Goal: Task Accomplishment & Management: Complete application form

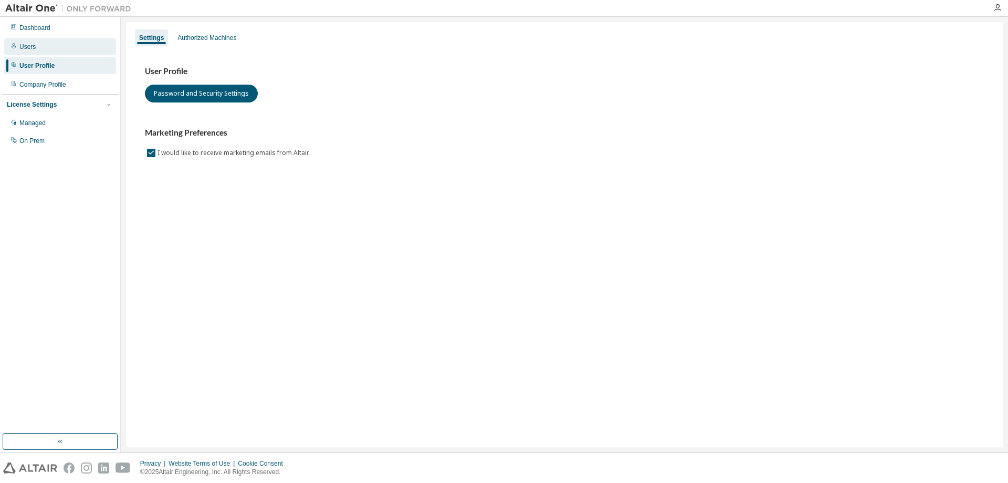
click at [51, 47] on div "Users" at bounding box center [60, 46] width 112 height 17
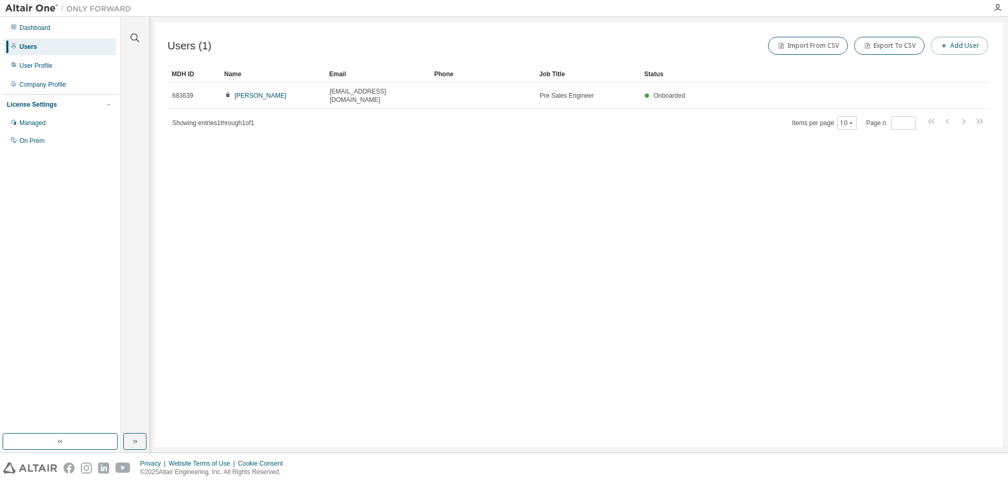
click at [954, 44] on button "Add User" at bounding box center [959, 46] width 57 height 18
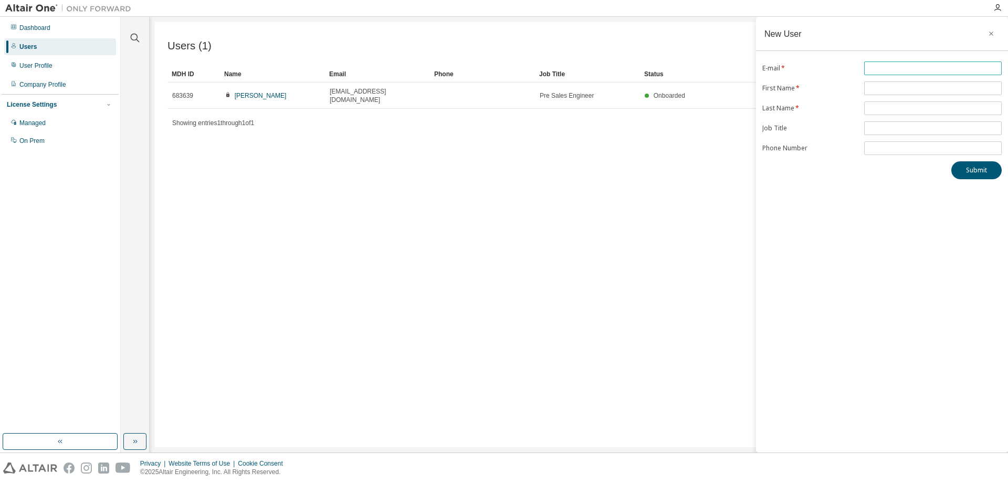
click at [887, 70] on input "text" at bounding box center [933, 68] width 132 height 8
click at [889, 68] on input "**********" at bounding box center [933, 68] width 132 height 8
type input "**********"
click at [905, 88] on input "text" at bounding box center [933, 88] width 132 height 8
type input "*"
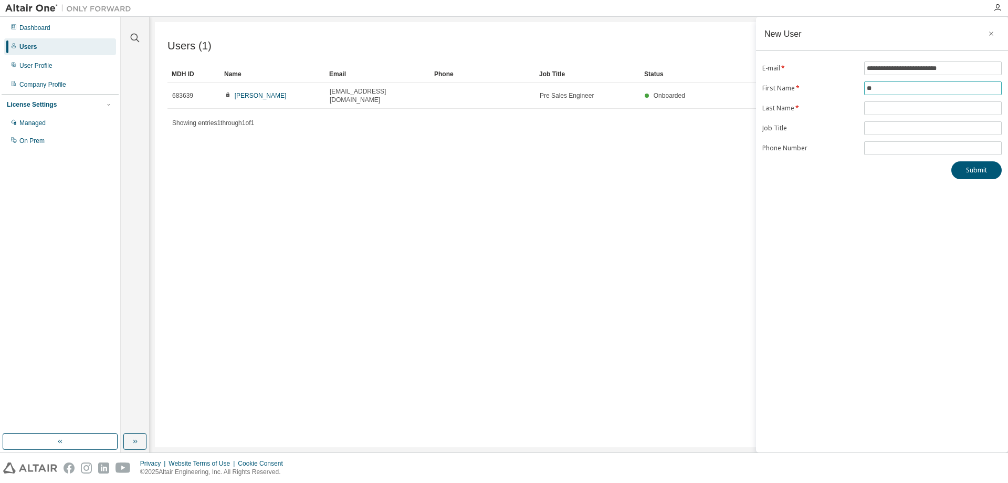
type input "*"
type input "******"
type input "********"
drag, startPoint x: 892, startPoint y: 70, endPoint x: 873, endPoint y: 69, distance: 18.4
click at [873, 69] on input "**********" at bounding box center [933, 68] width 132 height 8
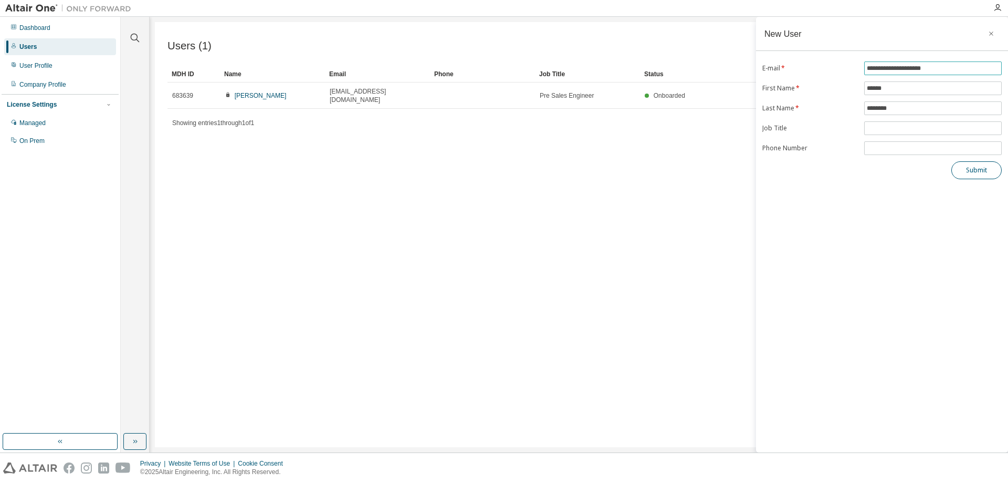
type input "**********"
click at [977, 174] on button "Submit" at bounding box center [976, 170] width 50 height 18
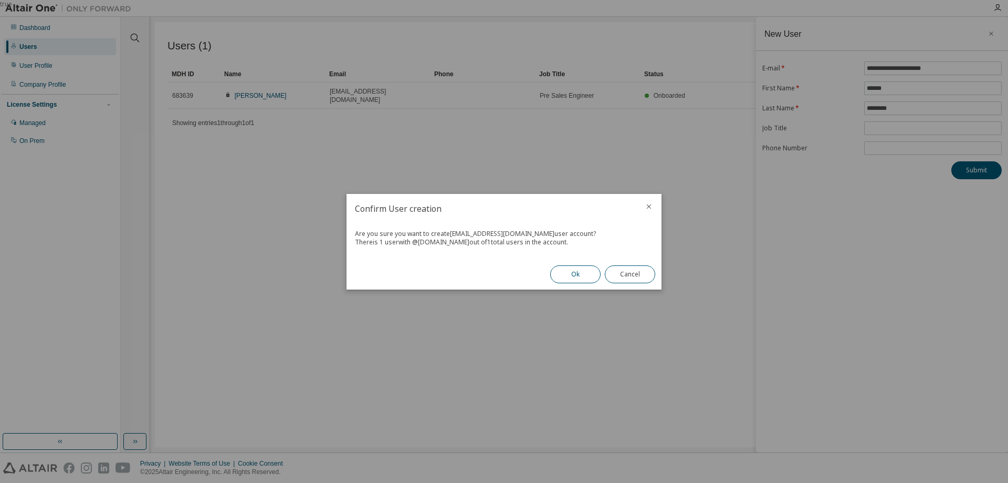
click at [584, 272] on button "Ok" at bounding box center [575, 274] width 50 height 18
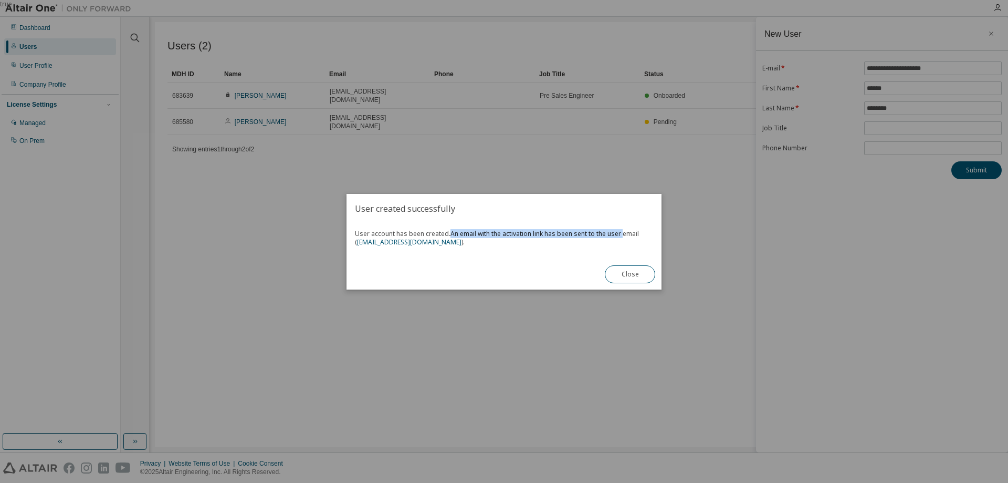
drag, startPoint x: 452, startPoint y: 233, endPoint x: 622, endPoint y: 236, distance: 170.7
click at [622, 236] on span "An email with the activation link has been sent to the user email ( [EMAIL_ADDR…" at bounding box center [497, 237] width 284 height 17
click at [629, 275] on button "Close" at bounding box center [630, 274] width 50 height 18
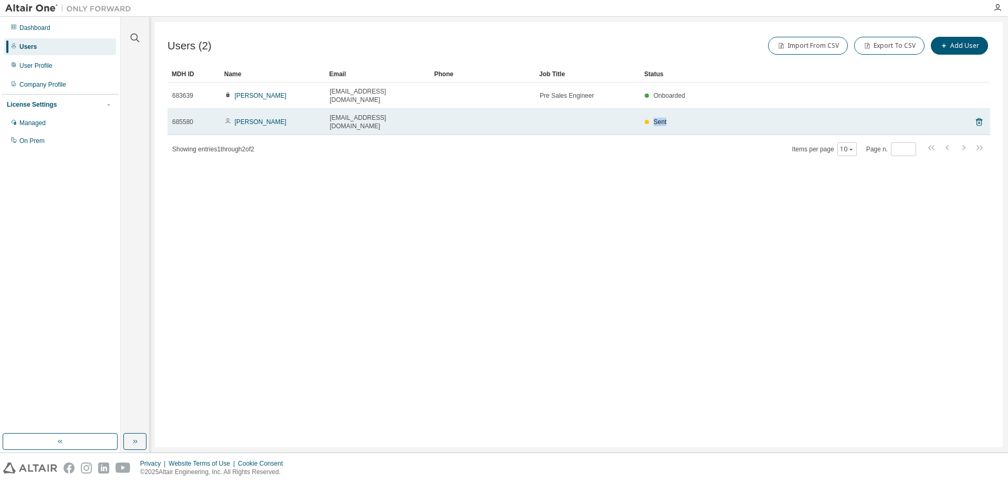
drag, startPoint x: 670, startPoint y: 110, endPoint x: 633, endPoint y: 112, distance: 36.8
click at [633, 112] on tr "685580 [PERSON_NAME] [EMAIL_ADDRESS][DOMAIN_NAME] Sent" at bounding box center [579, 122] width 823 height 26
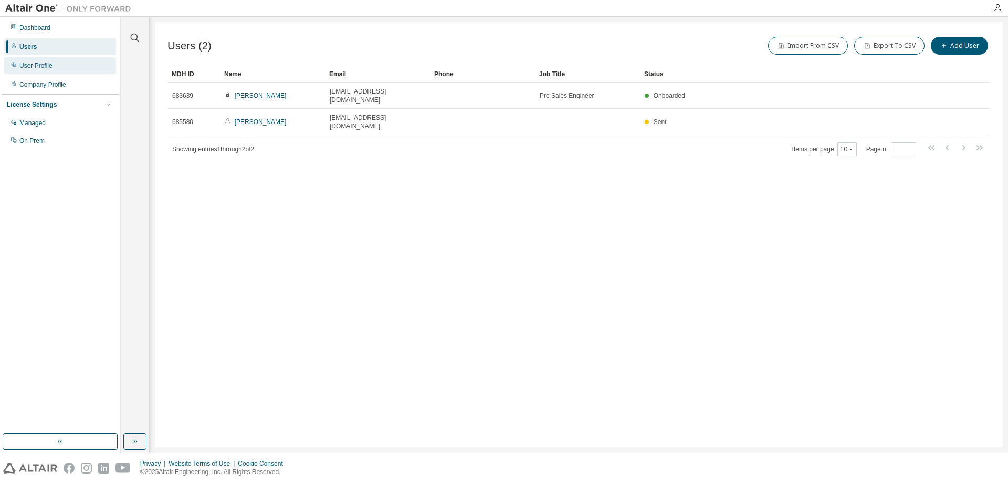
click at [45, 66] on div "User Profile" at bounding box center [35, 65] width 33 height 8
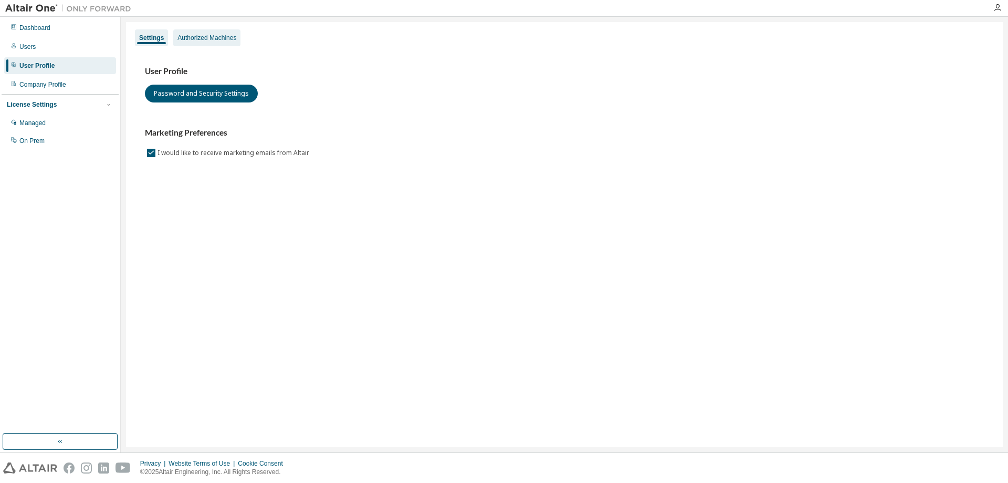
click at [204, 38] on div "Authorized Machines" at bounding box center [206, 38] width 59 height 8
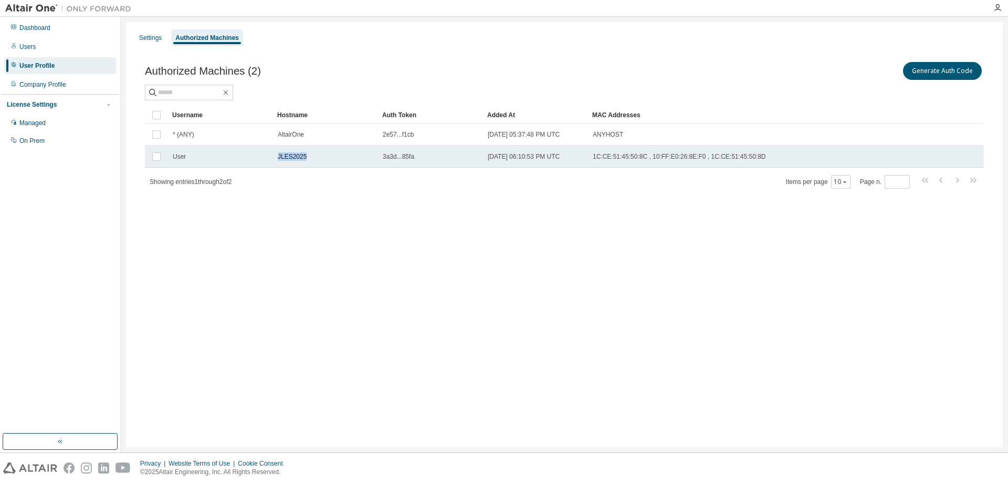
drag, startPoint x: 276, startPoint y: 159, endPoint x: 316, endPoint y: 151, distance: 41.2
click at [316, 151] on td "JLES2025" at bounding box center [325, 156] width 105 height 22
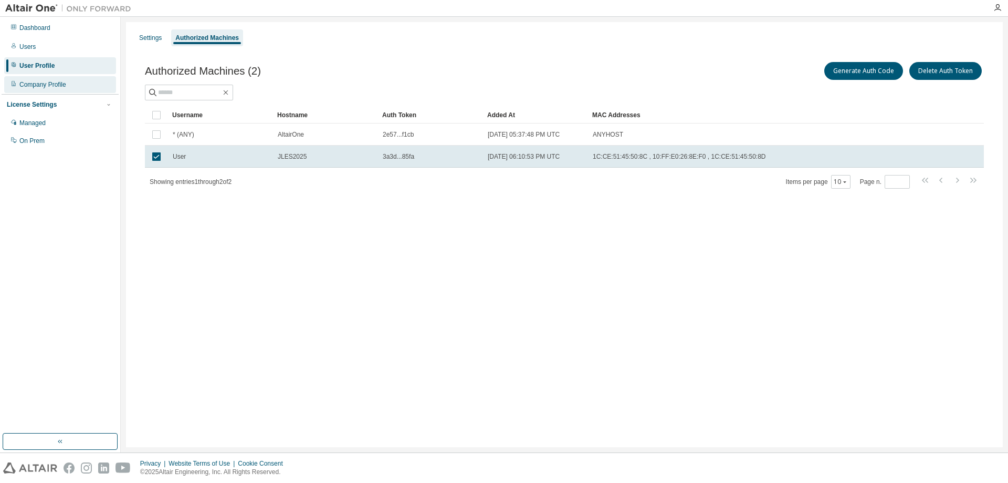
click at [74, 85] on div "Company Profile" at bounding box center [60, 84] width 112 height 17
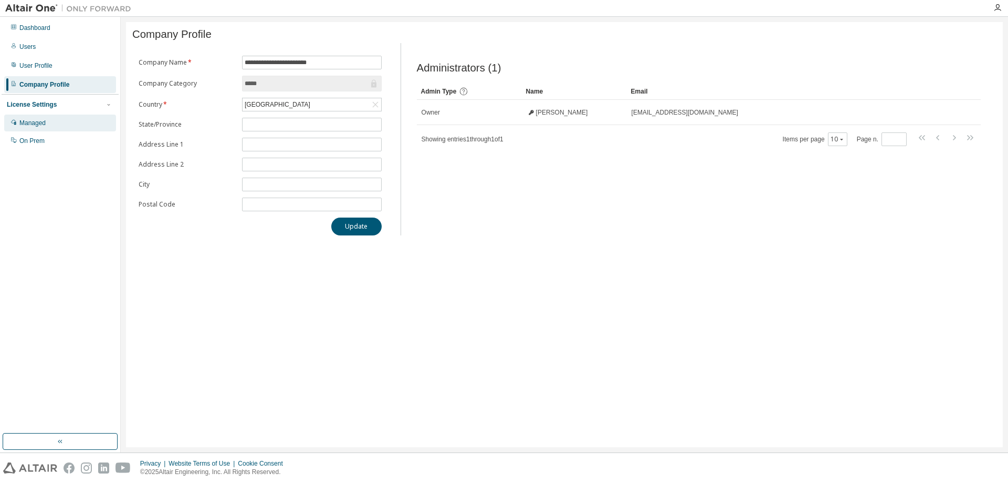
click at [40, 128] on div "Managed" at bounding box center [60, 122] width 112 height 17
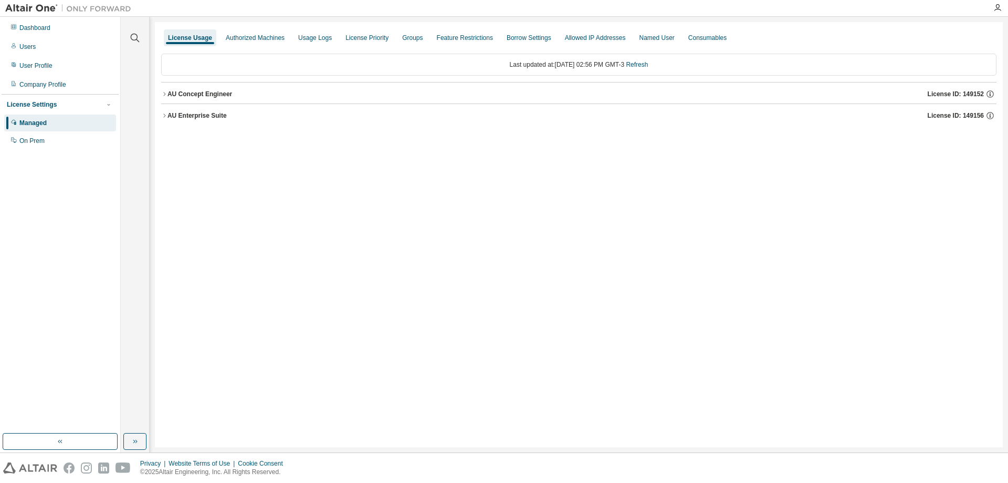
click at [185, 92] on div "AU Concept Engineer" at bounding box center [200, 94] width 65 height 8
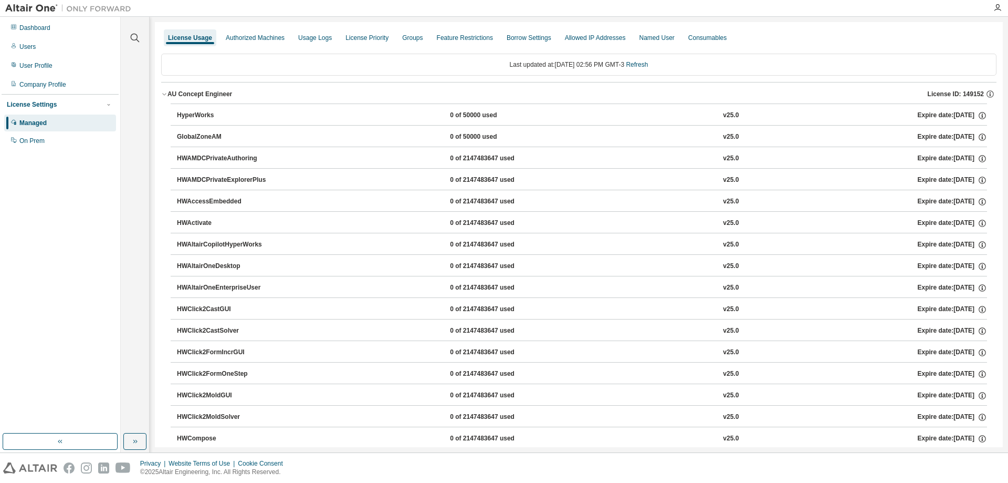
click at [165, 95] on icon "button" at bounding box center [164, 94] width 6 height 6
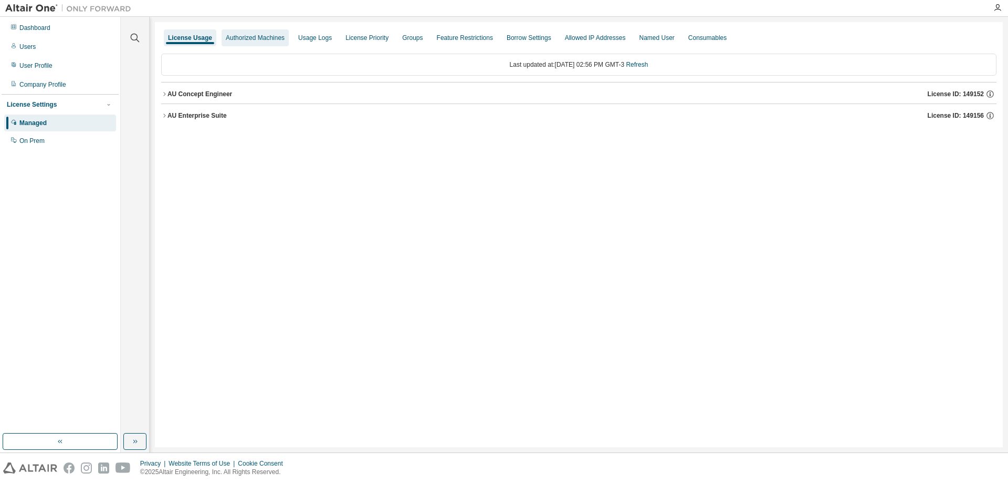
click at [256, 37] on div "Authorized Machines" at bounding box center [255, 38] width 59 height 8
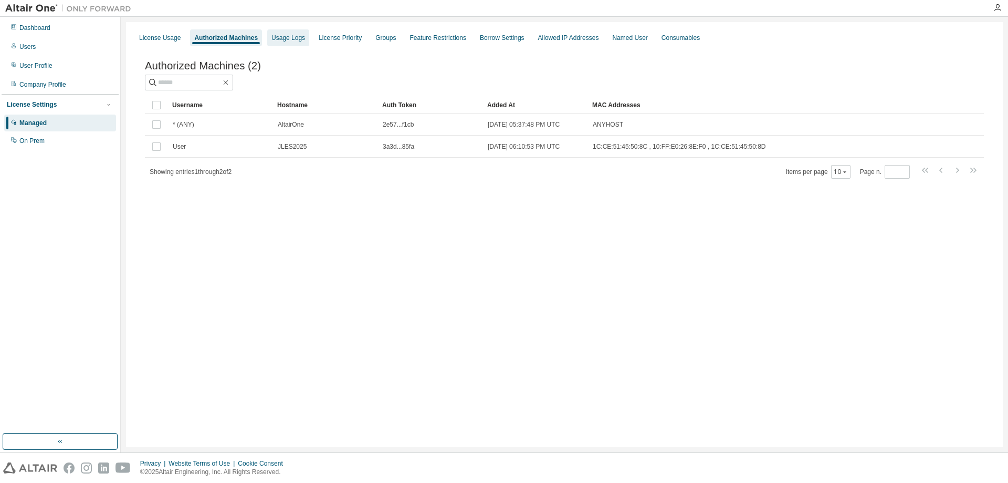
click at [282, 38] on div "Usage Logs" at bounding box center [288, 38] width 34 height 8
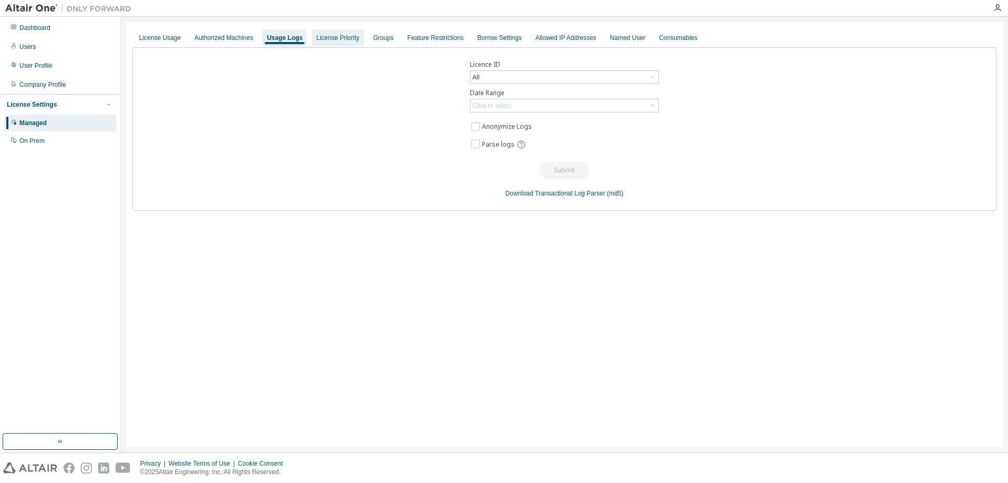
click at [344, 40] on div "License Priority" at bounding box center [337, 38] width 43 height 8
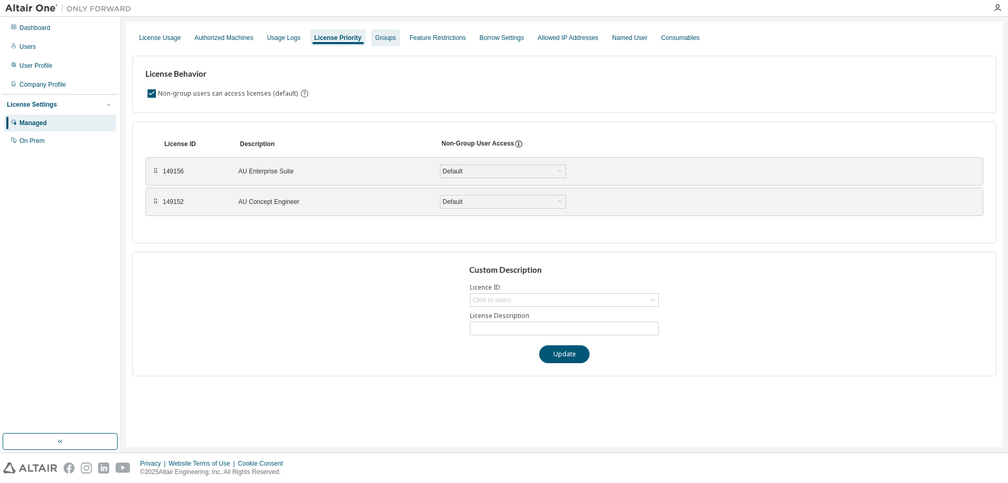
click at [375, 41] on div "Groups" at bounding box center [385, 38] width 20 height 8
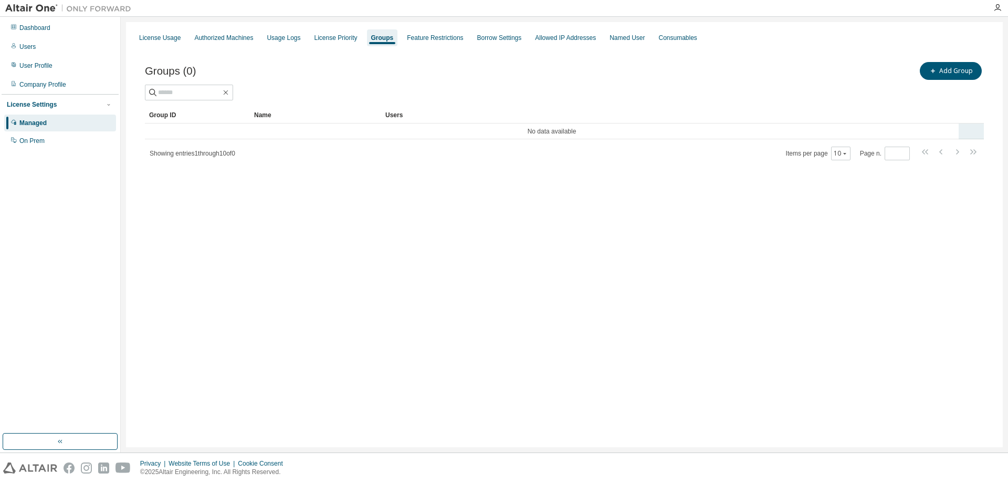
click at [176, 133] on td "No data available" at bounding box center [552, 131] width 814 height 16
click at [967, 72] on button "Add Group" at bounding box center [951, 71] width 62 height 18
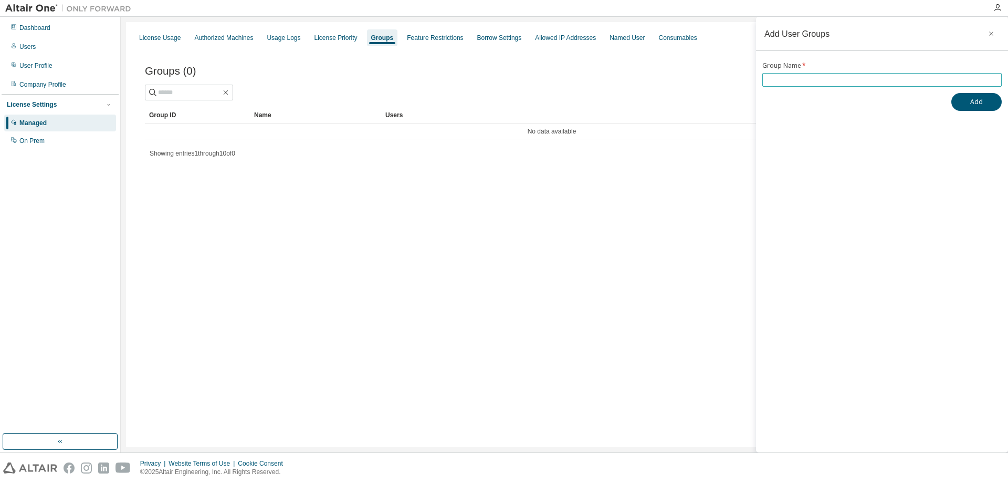
click at [908, 78] on input "text" at bounding box center [882, 80] width 234 height 8
drag, startPoint x: 793, startPoint y: 83, endPoint x: 738, endPoint y: 95, distance: 55.7
click at [765, 84] on input "****" at bounding box center [882, 80] width 234 height 8
type input "*"
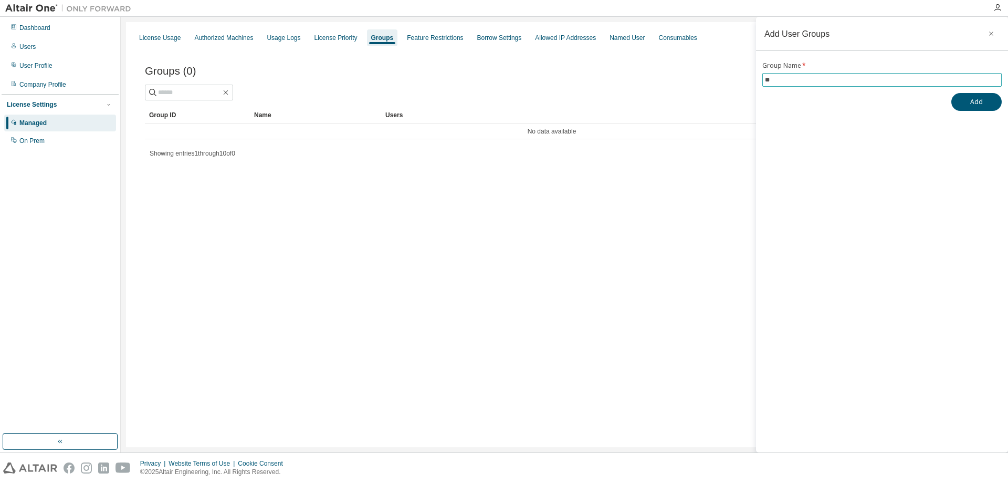
type input "*"
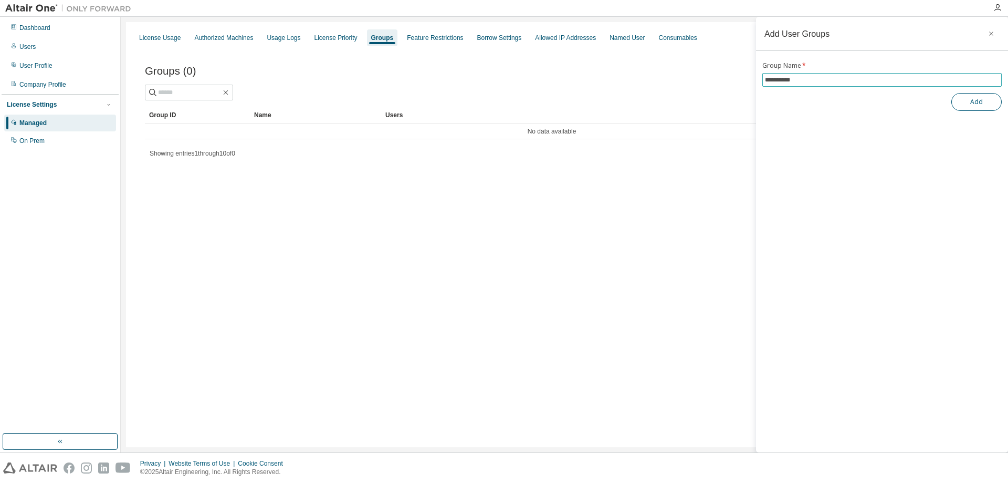
type input "**********"
click at [981, 95] on button "Add" at bounding box center [976, 102] width 50 height 18
click at [986, 33] on button "button" at bounding box center [991, 33] width 17 height 17
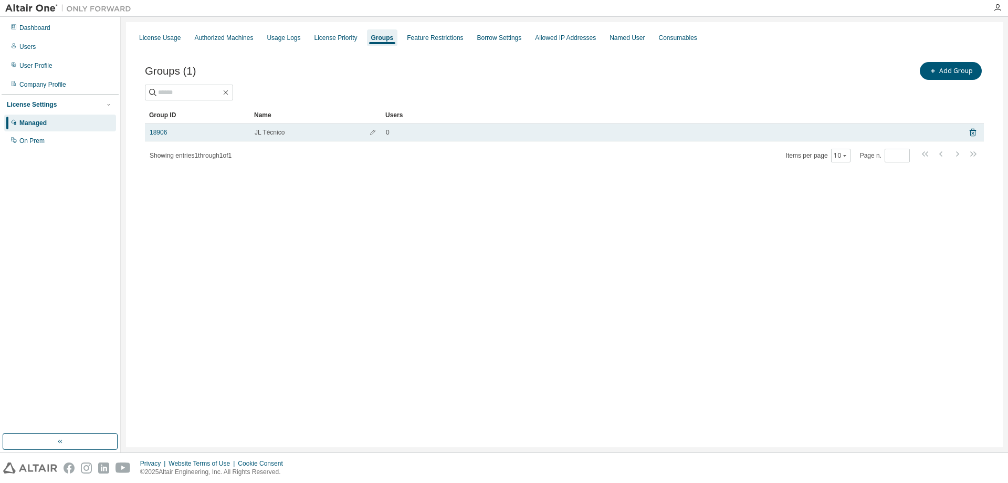
click at [390, 130] on div "0" at bounding box center [670, 132] width 568 height 8
click at [156, 133] on link "18906" at bounding box center [158, 132] width 17 height 8
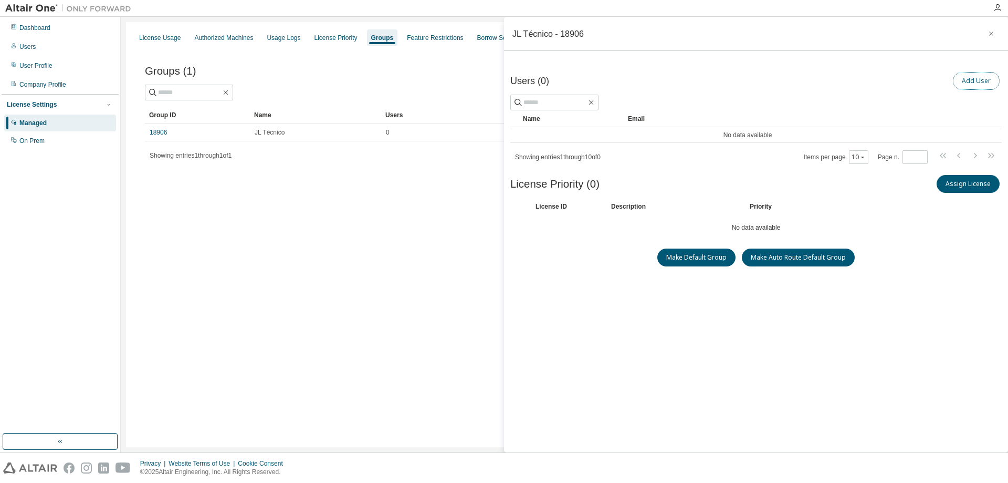
click at [975, 77] on button "Add User" at bounding box center [976, 81] width 47 height 18
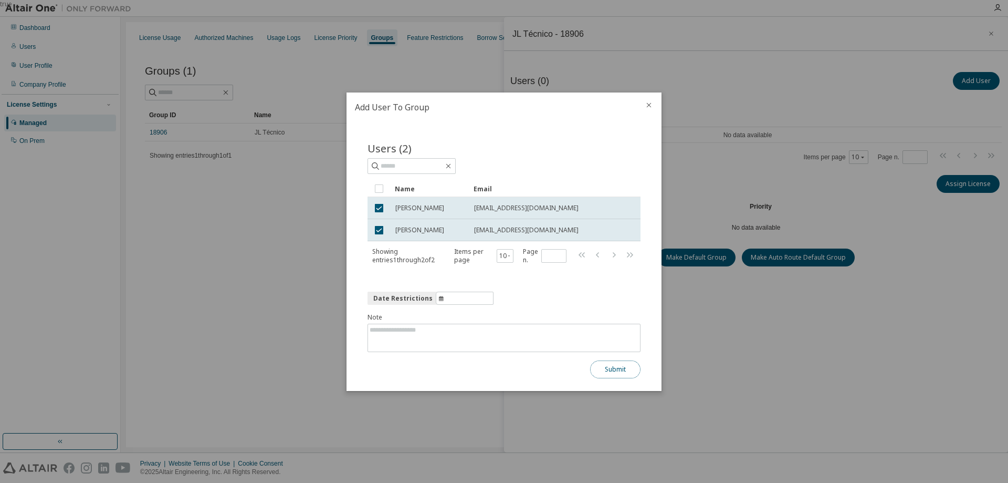
click at [610, 372] on button "Submit" at bounding box center [615, 369] width 50 height 18
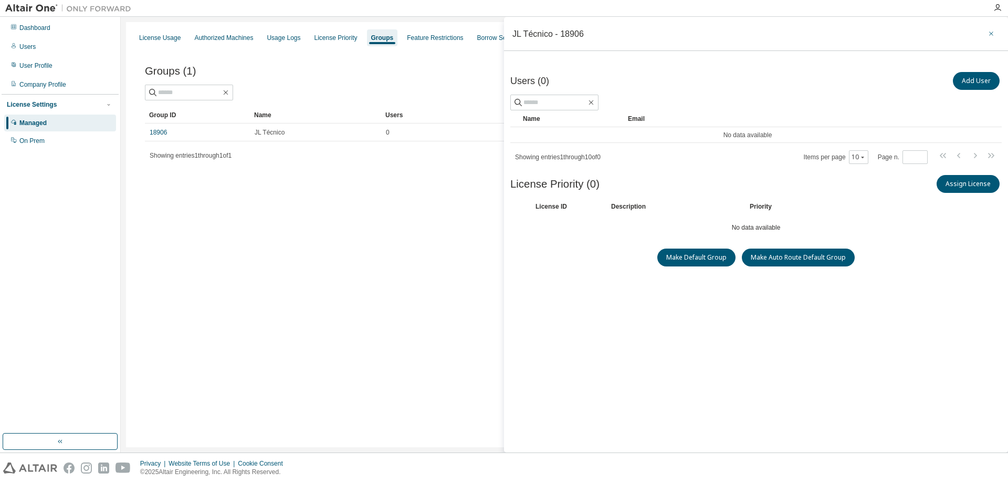
click at [990, 31] on icon "button" at bounding box center [991, 33] width 7 height 8
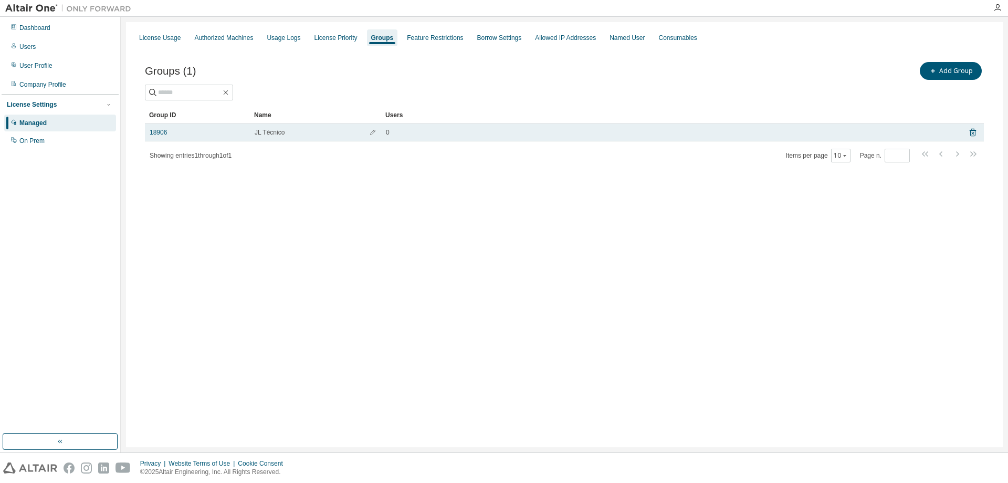
click at [843, 133] on div "0" at bounding box center [670, 132] width 568 height 8
click at [159, 130] on link "18906" at bounding box center [158, 132] width 17 height 8
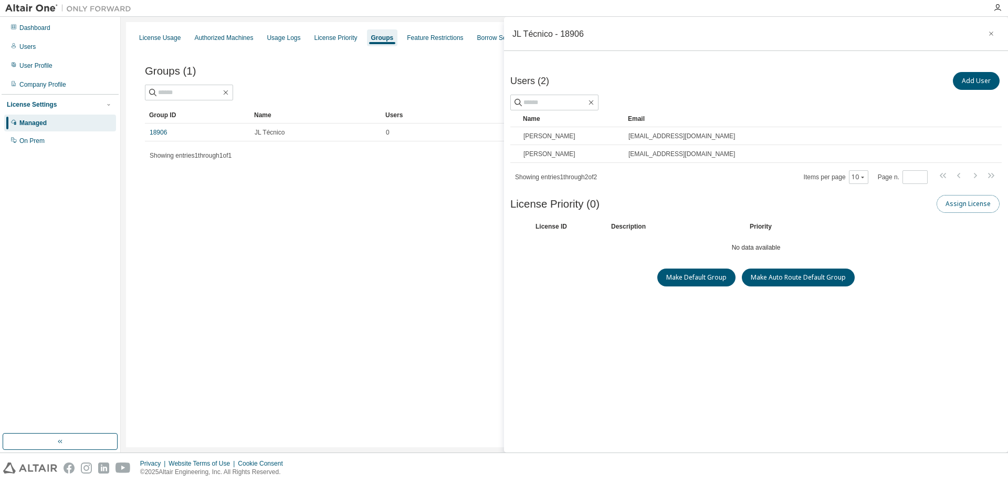
click at [966, 201] on button "Assign License" at bounding box center [968, 204] width 63 height 18
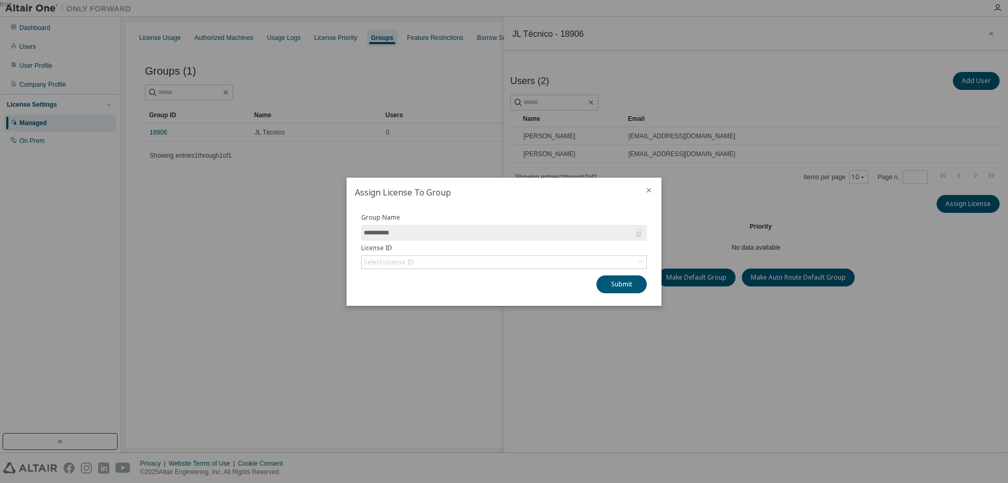
click at [404, 237] on input "**********" at bounding box center [499, 232] width 270 height 11
click at [408, 264] on div "Select License ID" at bounding box center [389, 262] width 50 height 8
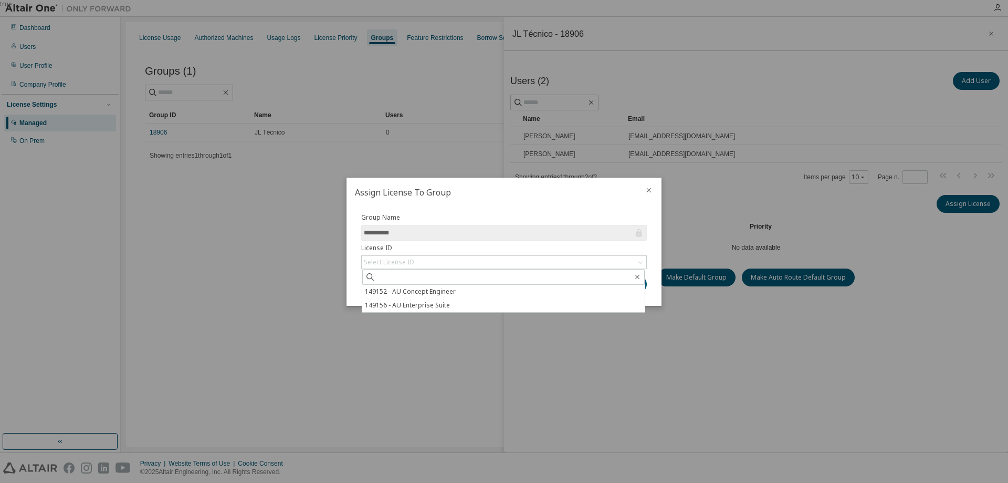
click at [643, 189] on div at bounding box center [648, 190] width 25 height 27
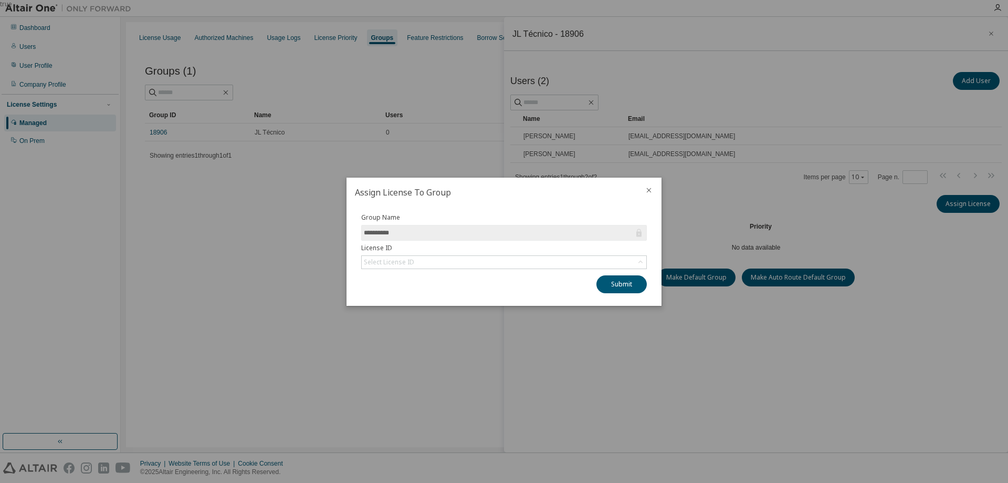
click at [650, 190] on icon "close" at bounding box center [649, 189] width 5 height 5
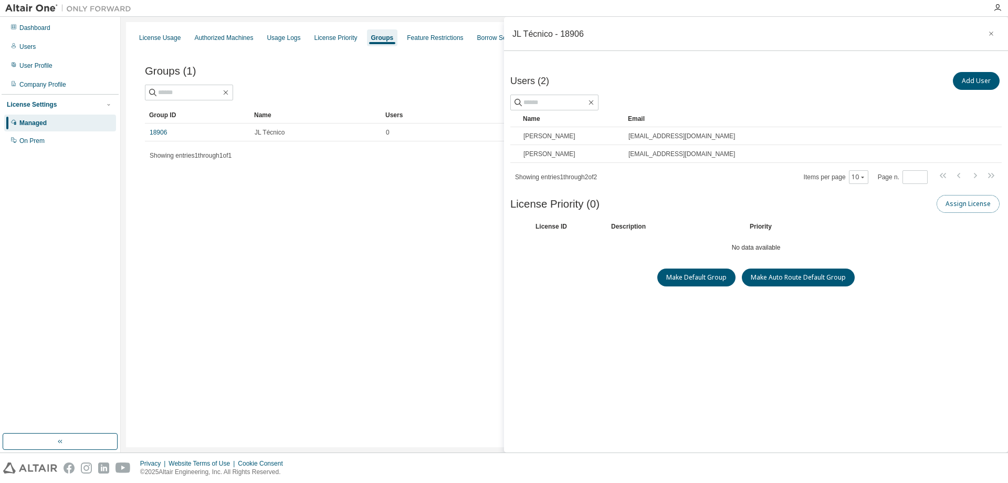
click at [974, 207] on button "Assign License" at bounding box center [968, 204] width 63 height 18
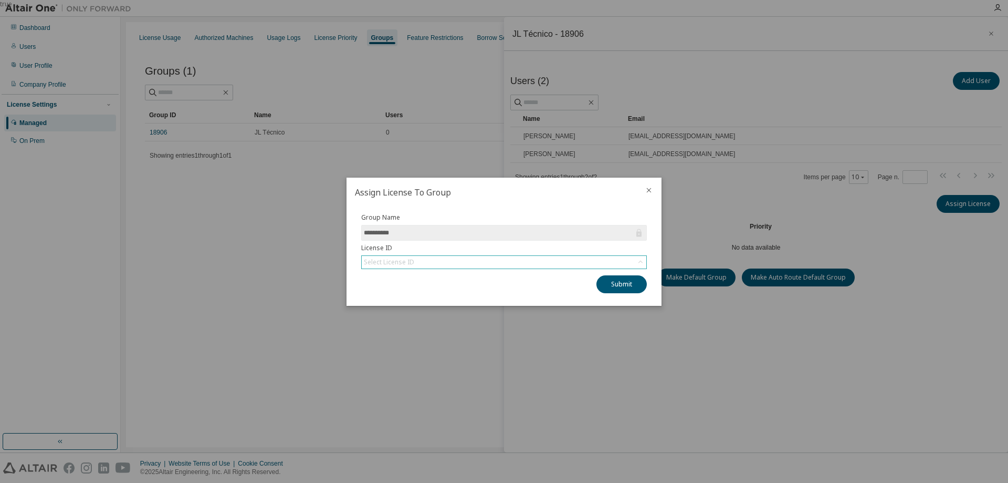
click at [432, 261] on div "Select License ID" at bounding box center [504, 262] width 285 height 13
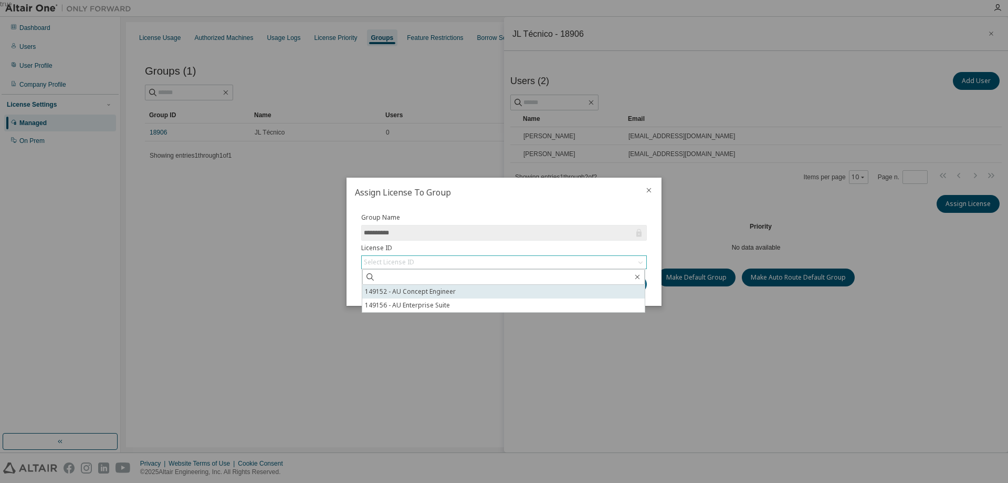
click at [464, 294] on li "149152 - AU Concept Engineer" at bounding box center [503, 292] width 282 height 14
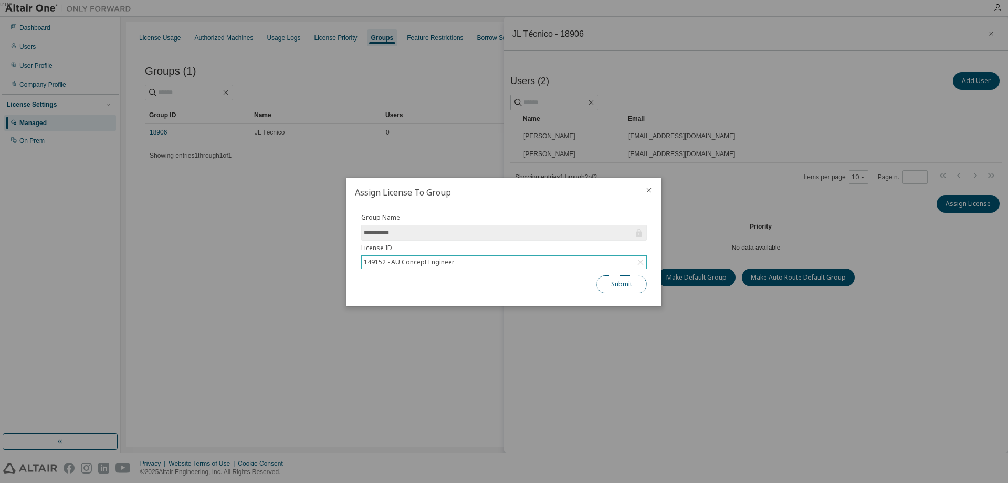
click at [606, 286] on button "Submit" at bounding box center [621, 284] width 50 height 18
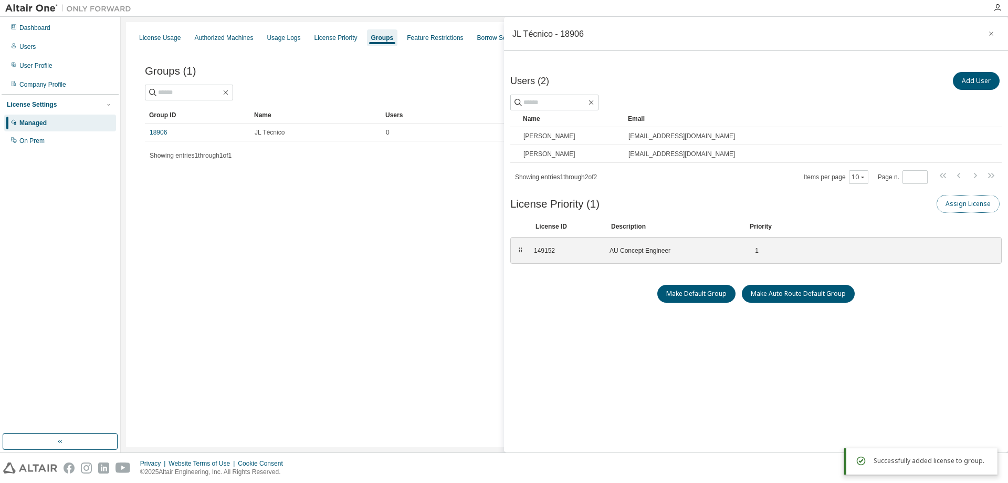
click at [957, 202] on button "Assign License" at bounding box center [968, 204] width 63 height 18
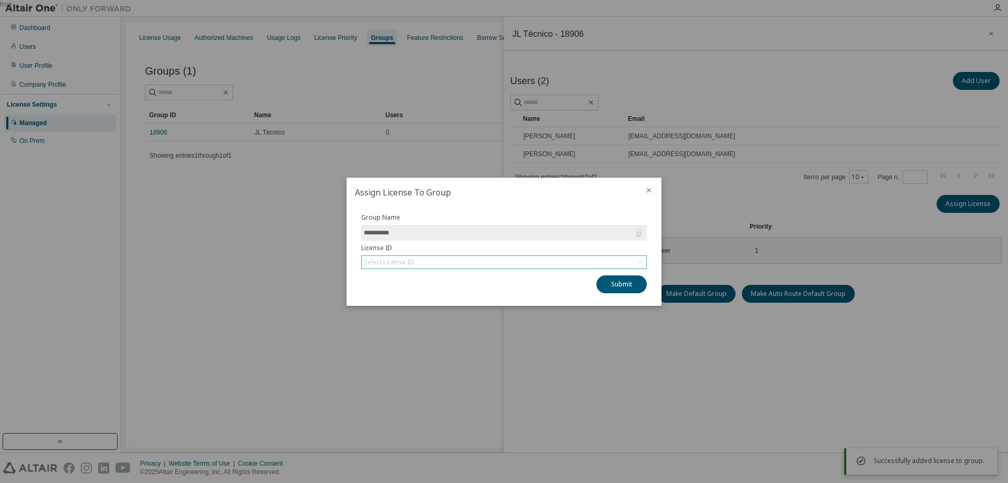
click at [573, 268] on div "Select License ID" at bounding box center [504, 262] width 286 height 14
click at [571, 263] on div "Select License ID" at bounding box center [504, 262] width 285 height 13
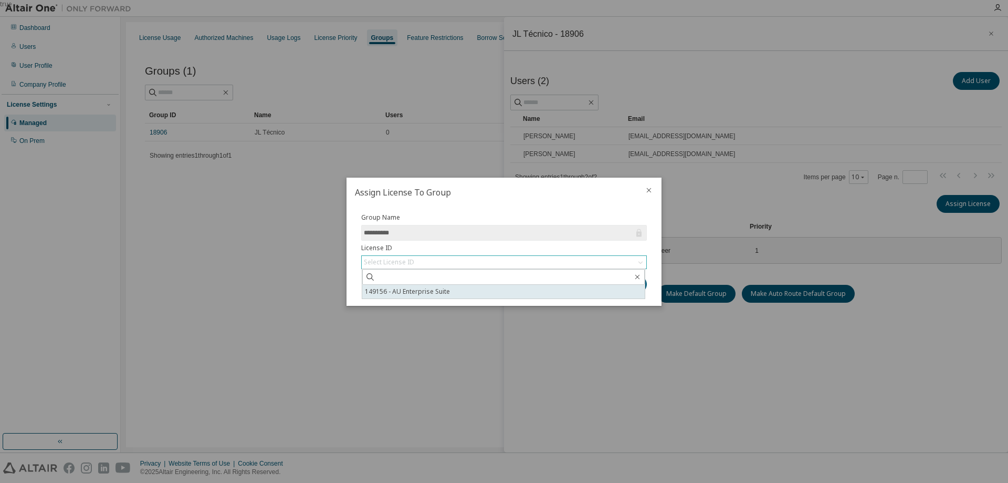
click at [444, 288] on li "149156 - AU Enterprise Suite" at bounding box center [503, 292] width 282 height 14
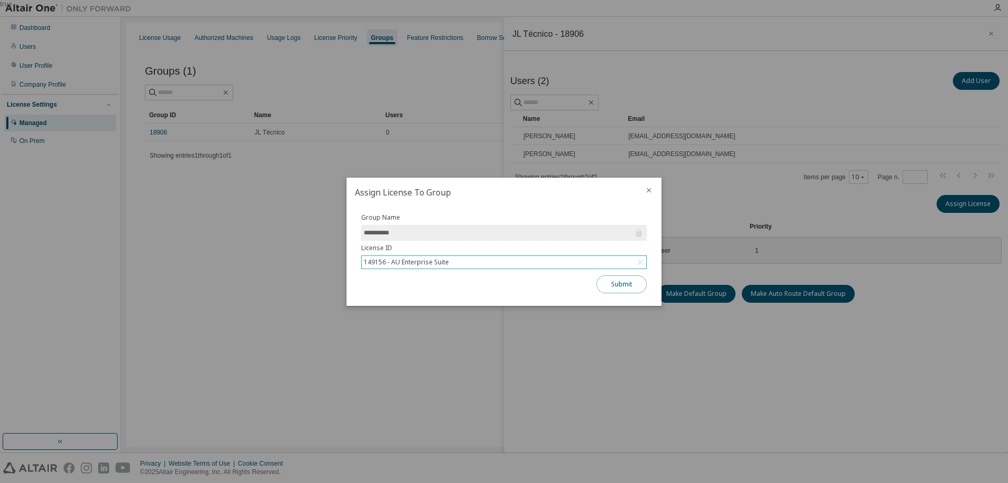
click at [629, 287] on button "Submit" at bounding box center [621, 284] width 50 height 18
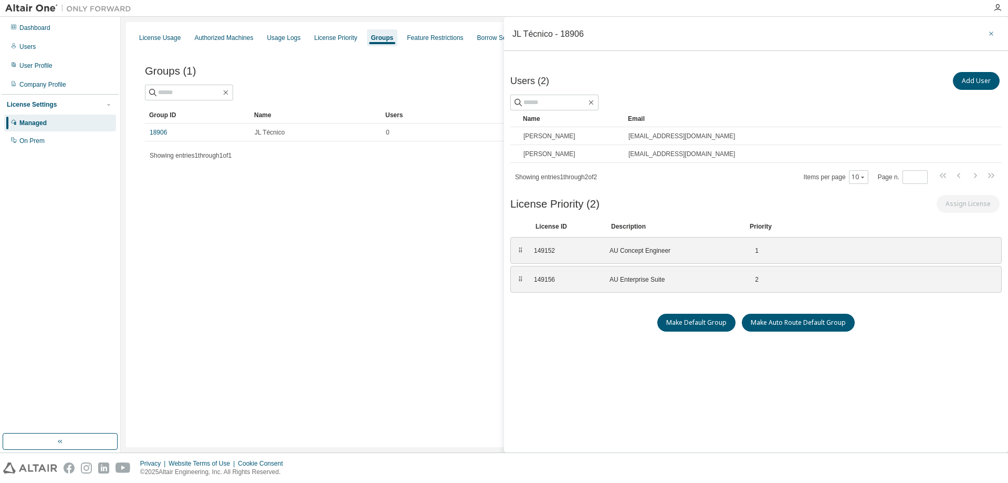
click at [992, 38] on button "button" at bounding box center [991, 33] width 17 height 17
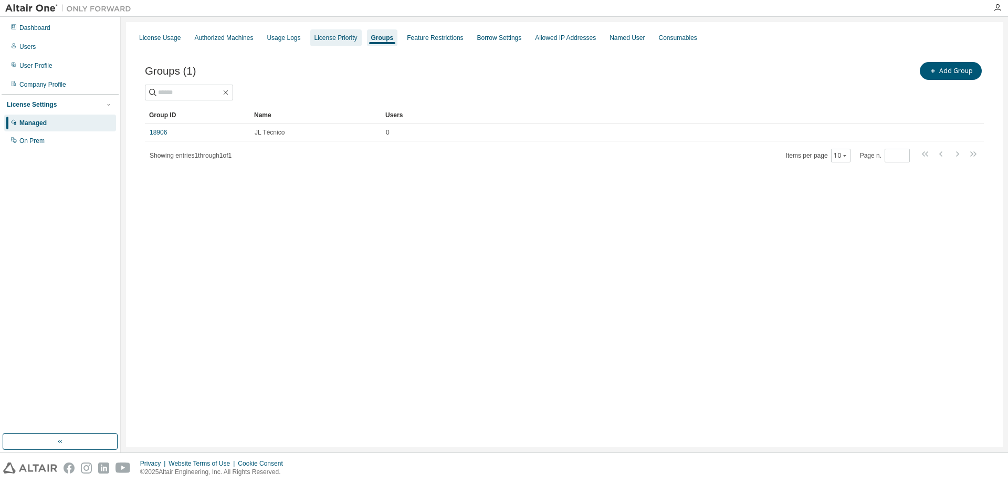
click at [351, 35] on div "License Priority" at bounding box center [336, 38] width 43 height 8
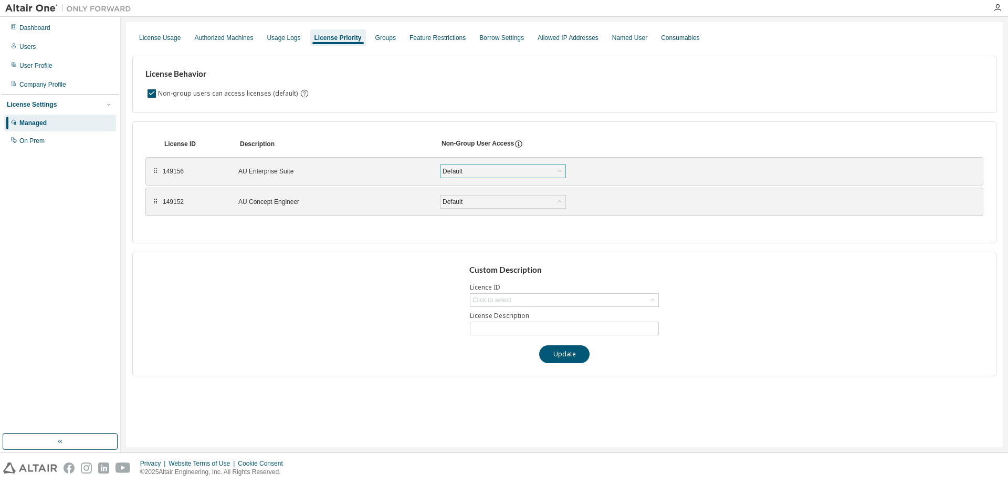
click at [463, 169] on div "Default" at bounding box center [452, 171] width 23 height 12
click at [294, 37] on div "Usage Logs" at bounding box center [284, 38] width 34 height 8
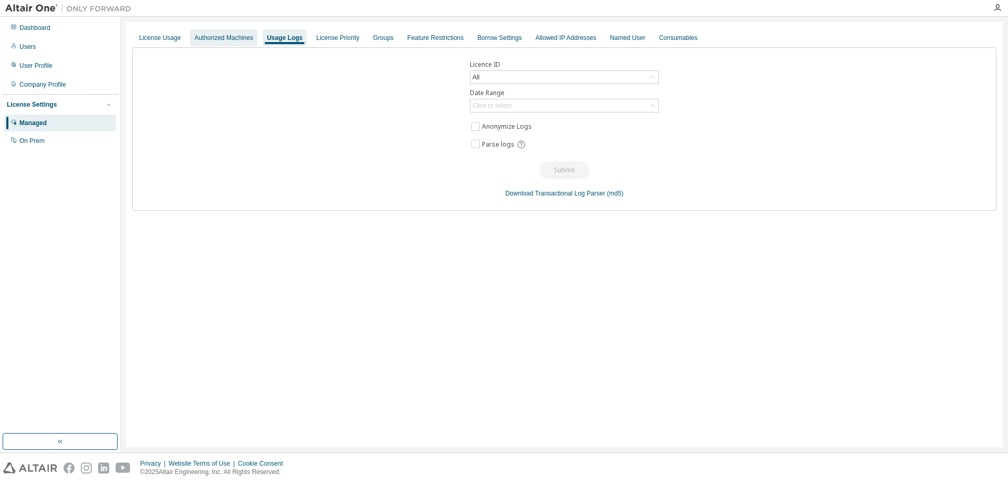
click at [233, 38] on div "Authorized Machines" at bounding box center [223, 38] width 59 height 8
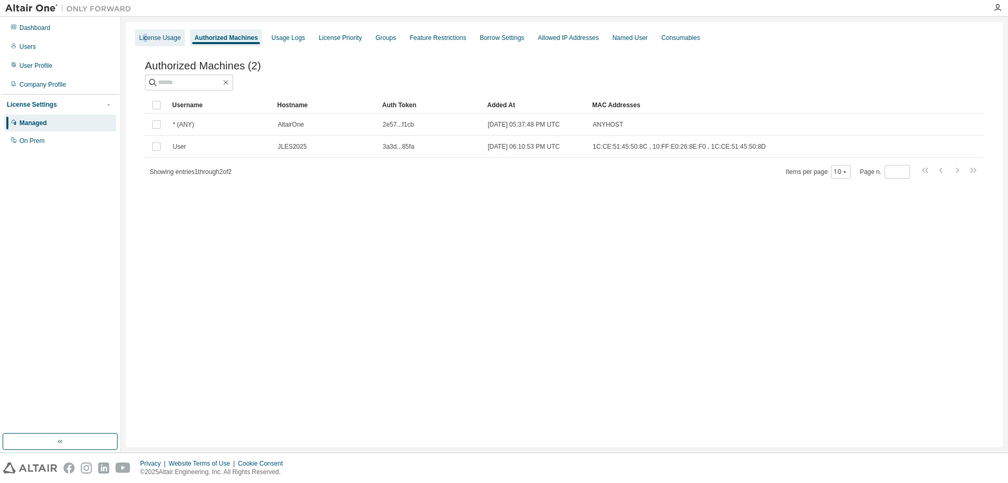
click at [145, 36] on div "License Usage" at bounding box center [159, 38] width 41 height 8
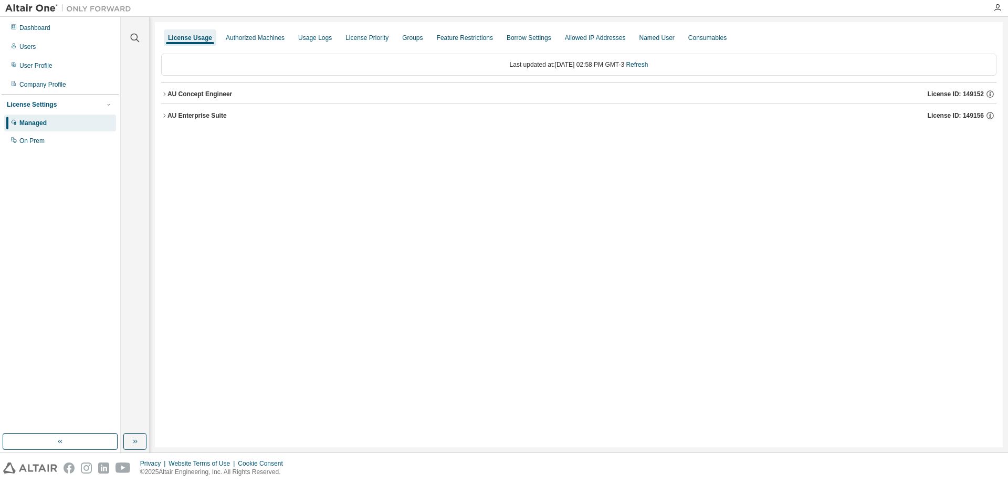
click at [160, 93] on div "License Usage Authorized Machines Usage Logs License Priority Groups Feature Re…" at bounding box center [579, 234] width 848 height 425
click at [165, 93] on icon "button" at bounding box center [164, 94] width 6 height 6
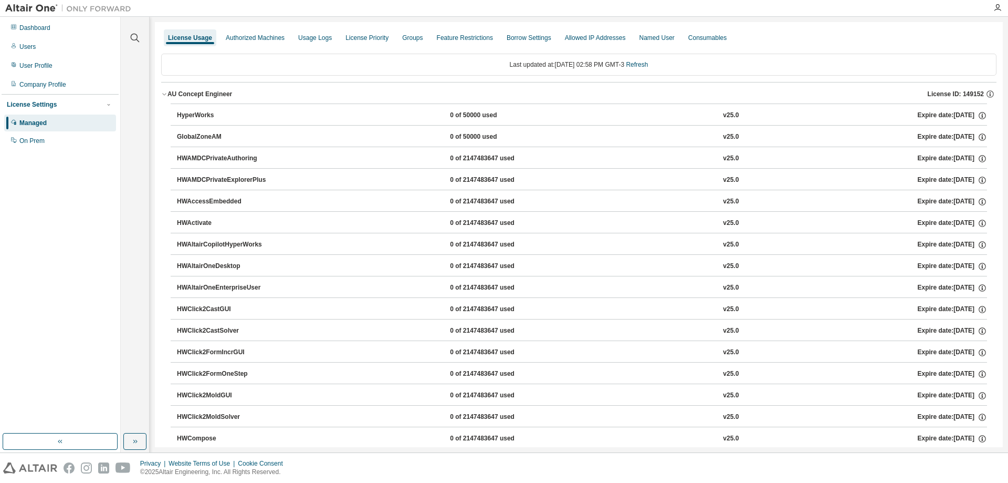
click at [168, 94] on div "AU Concept Engineer" at bounding box center [200, 94] width 65 height 8
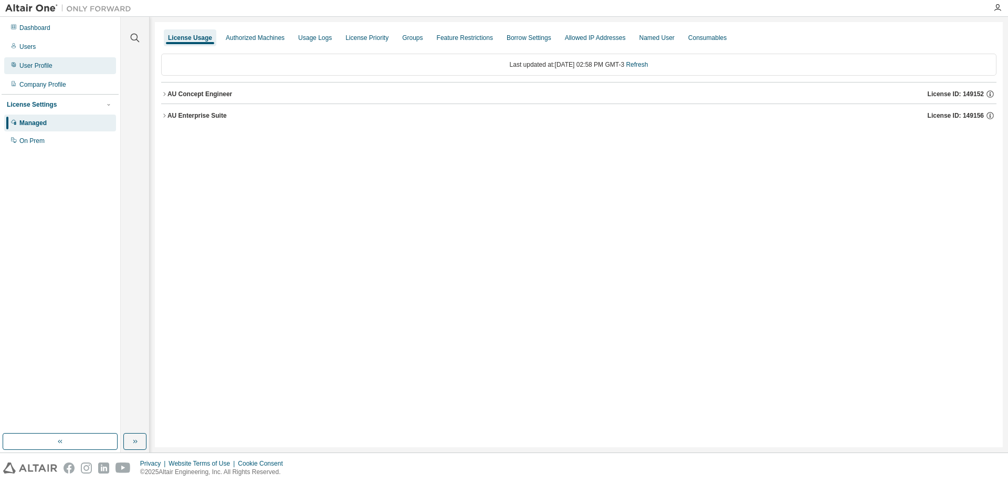
click at [57, 70] on div "User Profile" at bounding box center [60, 65] width 112 height 17
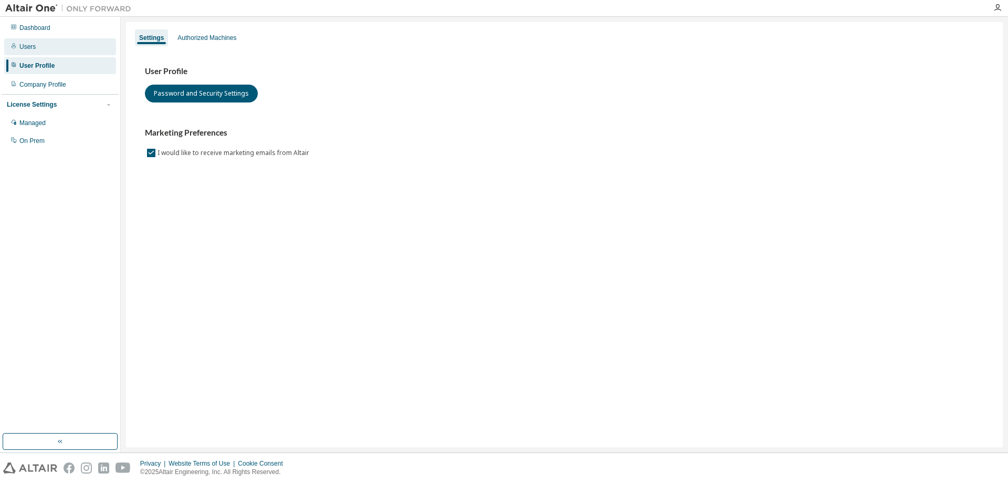
click at [57, 51] on div "Users" at bounding box center [60, 46] width 112 height 17
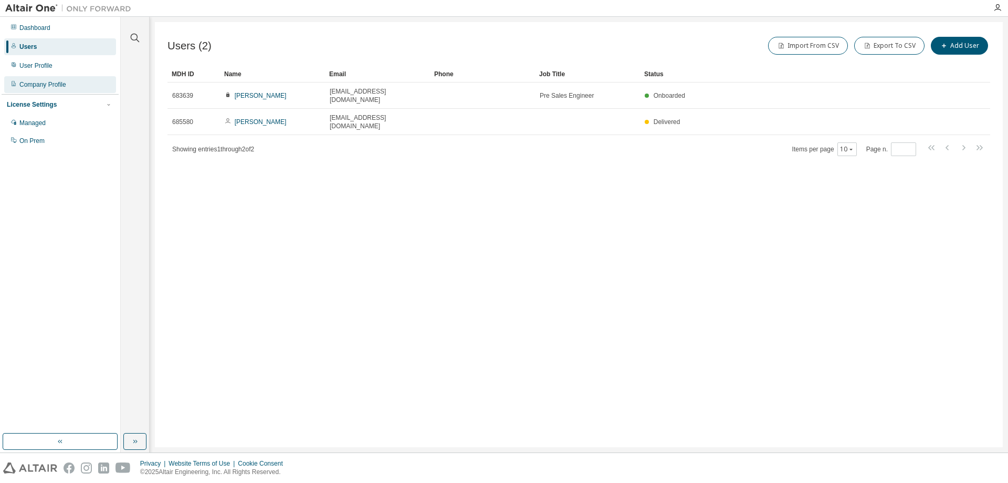
click at [71, 84] on div "Company Profile" at bounding box center [60, 84] width 112 height 17
